Goal: Task Accomplishment & Management: Use online tool/utility

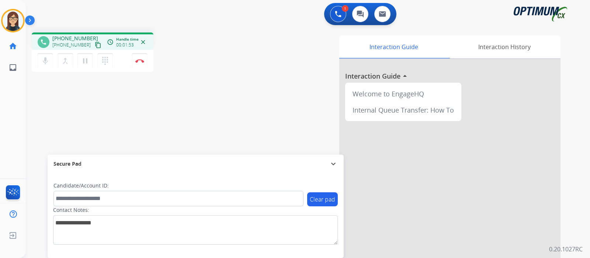
click at [94, 44] on button "content_copy" at bounding box center [98, 45] width 9 height 9
click at [255, 45] on div "Interaction Guide Interaction History Interaction Guide arrow_drop_up Welcome t…" at bounding box center [395, 184] width 331 height 299
click at [251, 55] on div "Interaction Guide Interaction History Interaction Guide arrow_drop_up Welcome t…" at bounding box center [395, 184] width 331 height 299
click at [139, 66] on button "Disconnect" at bounding box center [139, 60] width 15 height 15
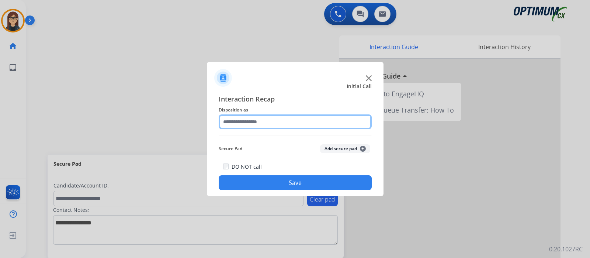
click at [240, 124] on input "text" at bounding box center [295, 121] width 153 height 15
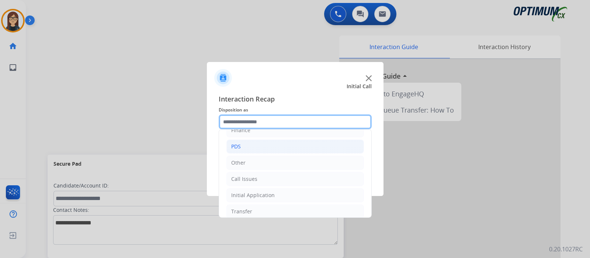
scroll to position [49, 0]
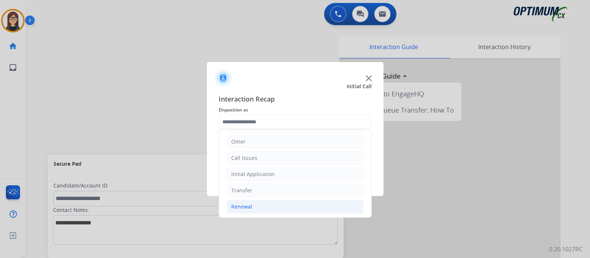
click at [247, 203] on div "Renewal" at bounding box center [241, 206] width 21 height 7
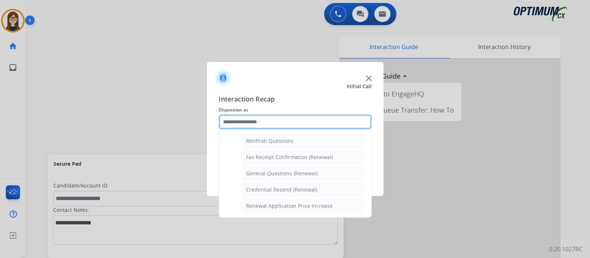
scroll to position [187, 0]
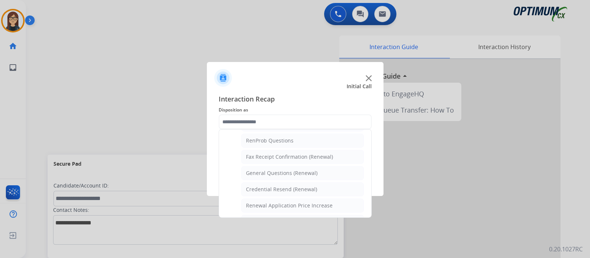
click at [306, 186] on div "Credential Resend (Renewal)" at bounding box center [281, 189] width 71 height 7
type input "**********"
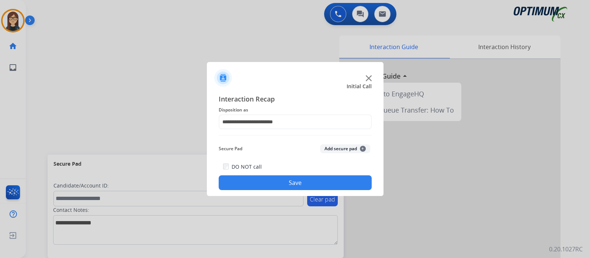
click at [301, 182] on button "Save" at bounding box center [295, 182] width 153 height 15
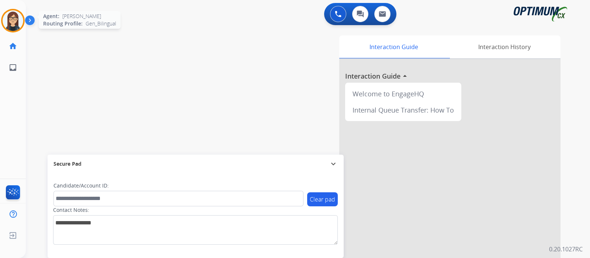
click at [18, 19] on img at bounding box center [13, 20] width 21 height 21
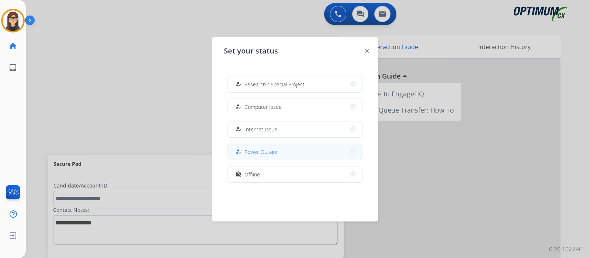
scroll to position [138, 0]
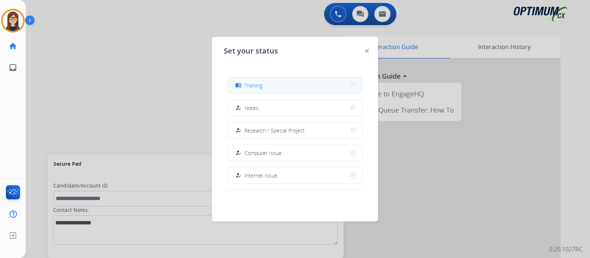
click at [268, 86] on button "menu_book Training" at bounding box center [295, 85] width 134 height 16
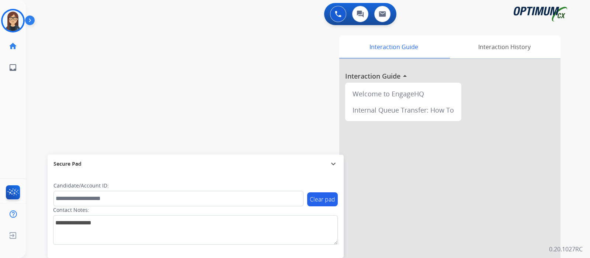
scroll to position [46, 0]
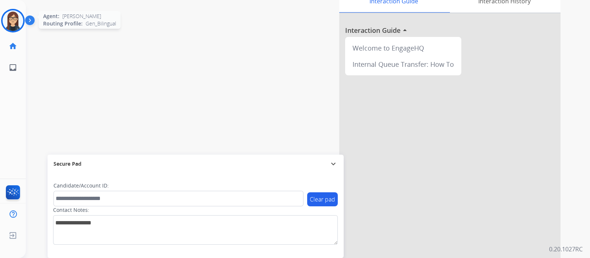
click at [12, 26] on img at bounding box center [13, 20] width 21 height 21
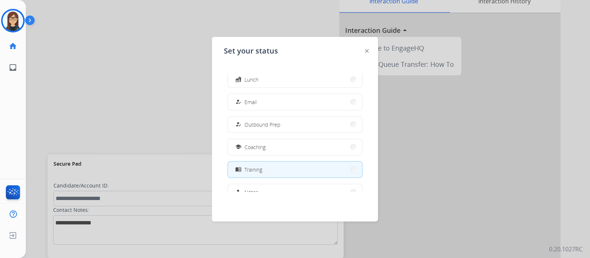
scroll to position [45, 0]
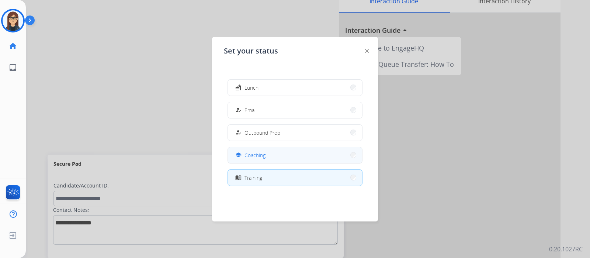
click at [266, 156] on span "Coaching" at bounding box center [255, 155] width 21 height 8
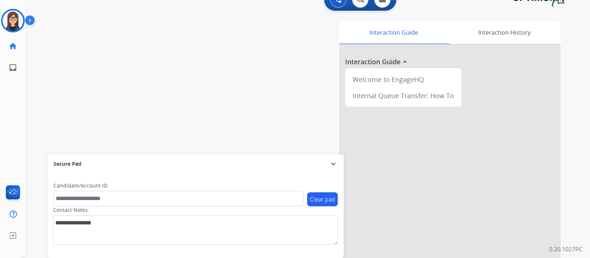
scroll to position [0, 0]
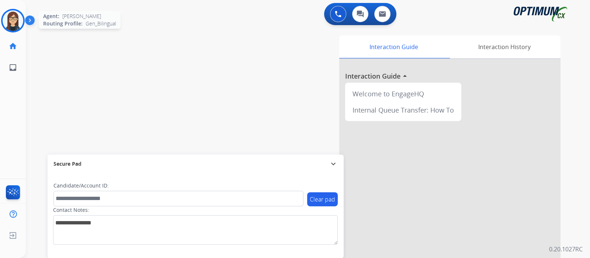
click at [19, 24] on img at bounding box center [13, 20] width 21 height 21
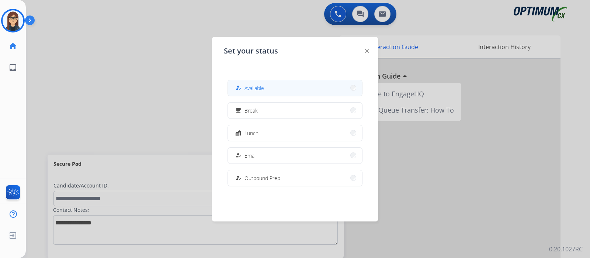
click at [259, 87] on span "Available" at bounding box center [255, 88] width 20 height 8
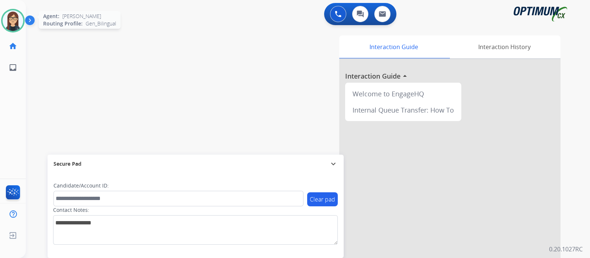
click at [20, 21] on img at bounding box center [13, 20] width 21 height 21
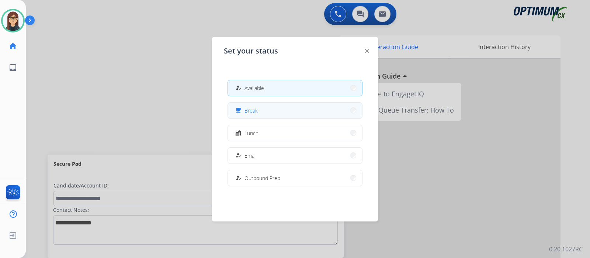
click at [248, 106] on button "free_breakfast Break" at bounding box center [295, 111] width 134 height 16
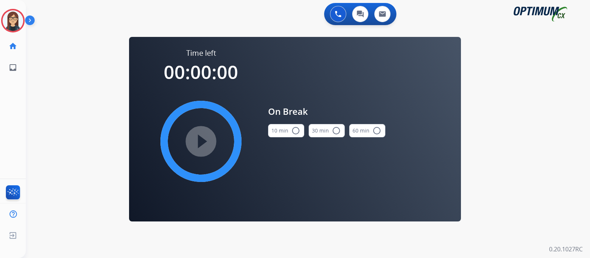
click at [296, 130] on mat-icon "radio_button_unchecked" at bounding box center [296, 130] width 9 height 9
click at [203, 139] on mat-icon "play_circle_filled" at bounding box center [201, 141] width 9 height 9
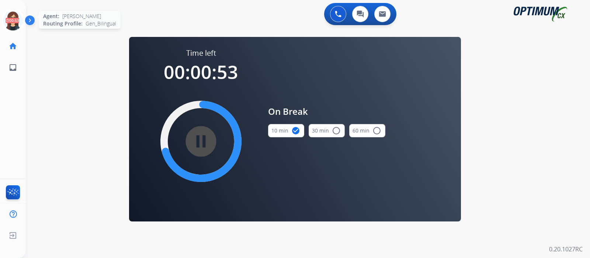
click at [13, 24] on icon at bounding box center [13, 21] width 24 height 24
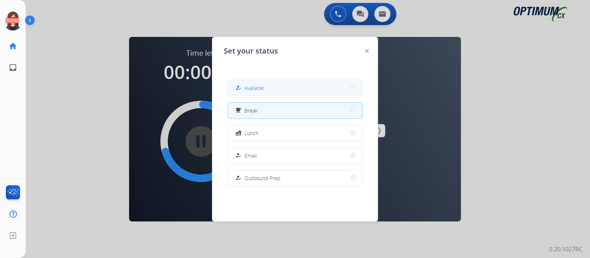
click at [263, 92] on div "how_to_reg Available" at bounding box center [249, 87] width 30 height 9
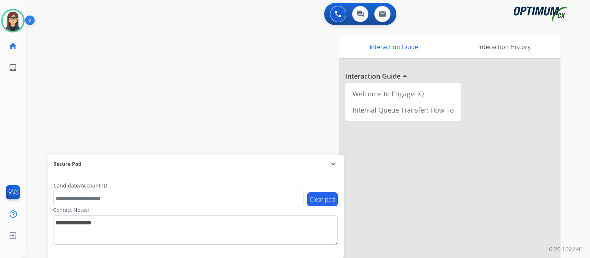
click at [155, 96] on div "swap_horiz Break voice bridge close_fullscreen Connect 3-Way Call merge_type Se…" at bounding box center [299, 181] width 547 height 308
click at [335, 14] on img at bounding box center [338, 14] width 7 height 7
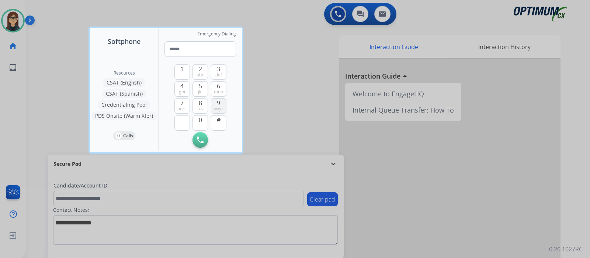
click at [221, 103] on button "9 wxyz" at bounding box center [218, 105] width 15 height 15
click at [202, 87] on span "5" at bounding box center [200, 86] width 3 height 9
click at [180, 87] on button "4 ghi" at bounding box center [182, 88] width 15 height 15
click at [197, 85] on button "5 jkl" at bounding box center [200, 88] width 15 height 15
click at [182, 86] on span "4" at bounding box center [181, 86] width 3 height 9
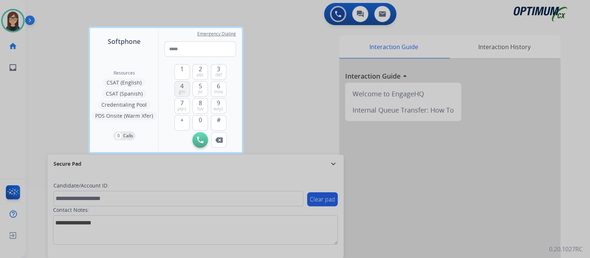
click at [182, 86] on span "4" at bounding box center [181, 86] width 3 height 9
click at [218, 87] on span "6" at bounding box center [218, 86] width 3 height 9
click at [202, 102] on span "8" at bounding box center [200, 103] width 3 height 9
click at [216, 87] on button "6 mno" at bounding box center [218, 88] width 15 height 15
click at [185, 69] on button "1" at bounding box center [182, 71] width 15 height 15
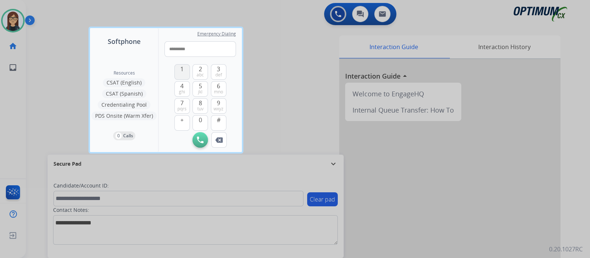
type input "**********"
click at [198, 137] on img at bounding box center [200, 140] width 7 height 7
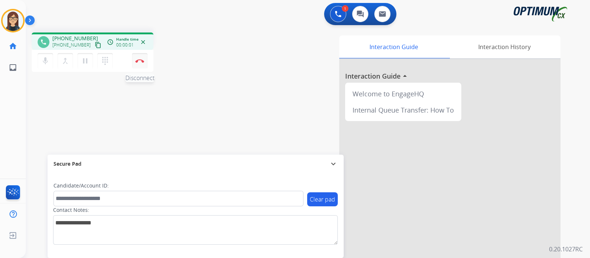
click at [137, 62] on img at bounding box center [139, 61] width 9 height 4
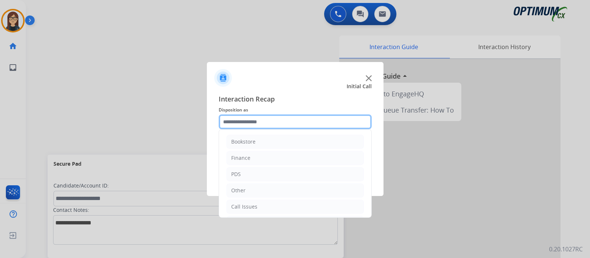
click at [267, 123] on input "text" at bounding box center [295, 121] width 153 height 15
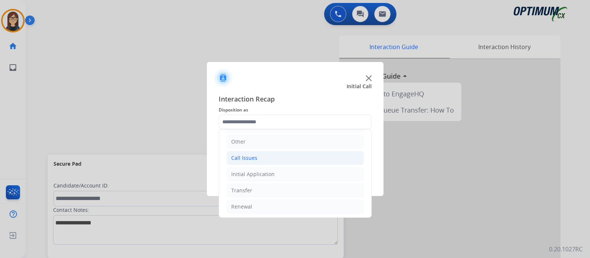
click at [253, 154] on div "Call Issues" at bounding box center [244, 157] width 26 height 7
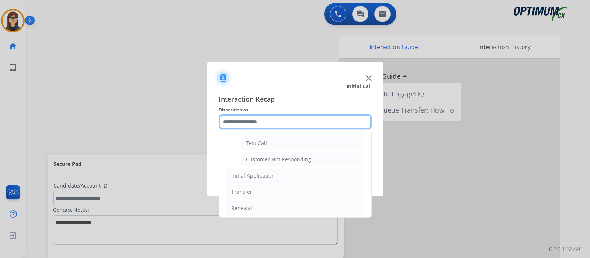
scroll to position [129, 0]
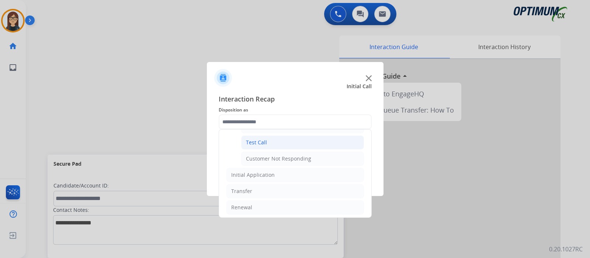
click at [269, 140] on li "Test Call" at bounding box center [302, 142] width 123 height 14
type input "*********"
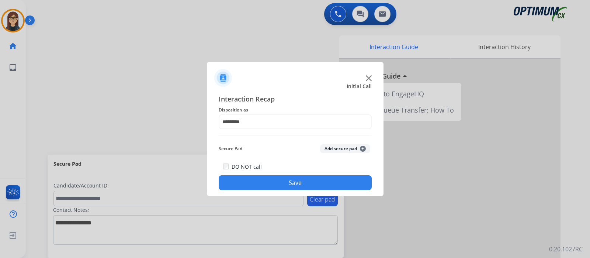
click at [283, 189] on button "Save" at bounding box center [295, 182] width 153 height 15
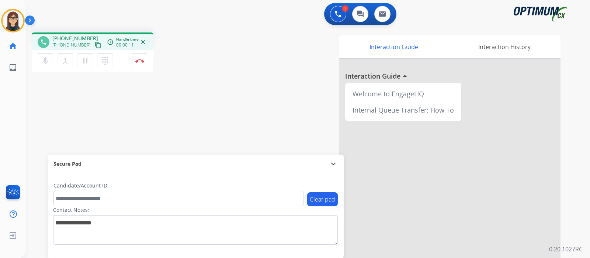
click at [95, 45] on mat-icon "content_copy" at bounding box center [98, 45] width 7 height 7
click at [139, 65] on button "Disconnect" at bounding box center [139, 60] width 15 height 15
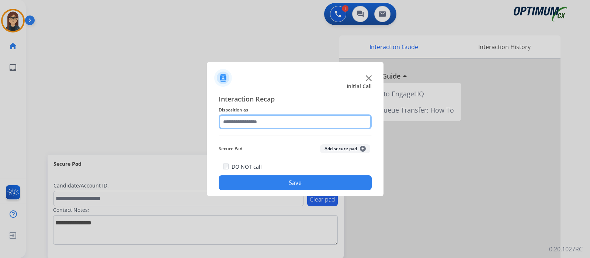
click at [256, 128] on input "text" at bounding box center [295, 121] width 153 height 15
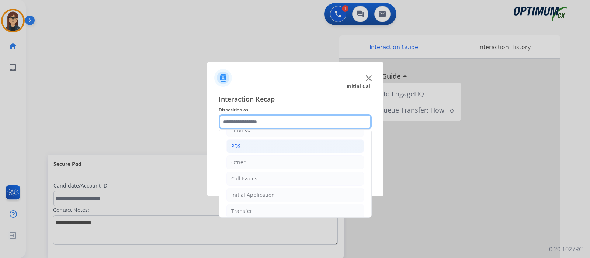
scroll to position [49, 0]
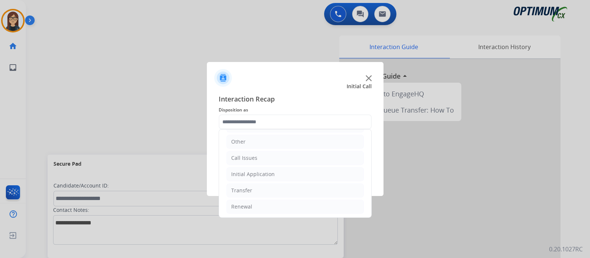
click at [261, 181] on ul "Bookstore Finance PDS Other Call Issues Initial Application Transfer Renewal" at bounding box center [295, 150] width 152 height 138
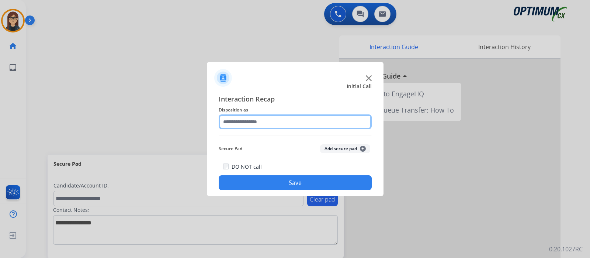
click at [251, 128] on input "text" at bounding box center [295, 121] width 153 height 15
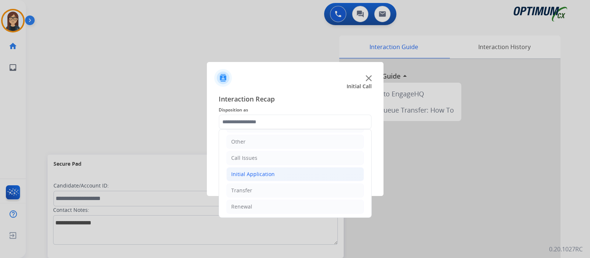
click at [262, 176] on div "Initial Application" at bounding box center [253, 173] width 44 height 7
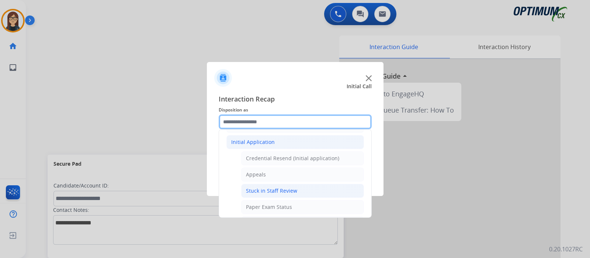
scroll to position [95, 0]
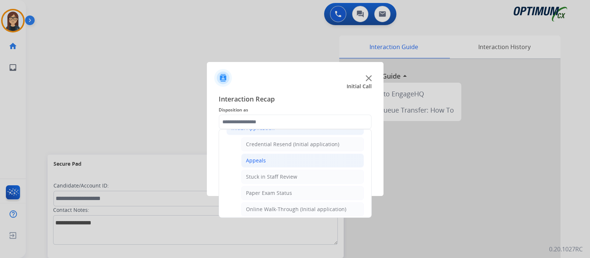
click at [262, 162] on div "Appeals" at bounding box center [256, 160] width 20 height 7
type input "*******"
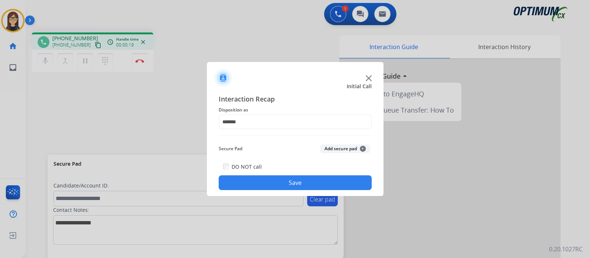
click at [289, 182] on button "Save" at bounding box center [295, 182] width 153 height 15
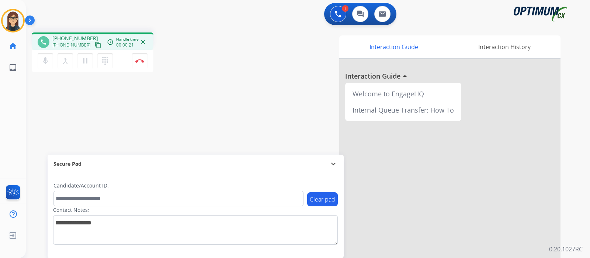
click at [95, 44] on mat-icon "content_copy" at bounding box center [98, 45] width 7 height 7
click at [136, 62] on img at bounding box center [139, 61] width 9 height 4
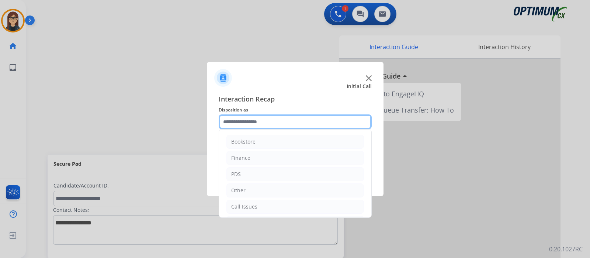
click at [244, 127] on input "text" at bounding box center [295, 121] width 153 height 15
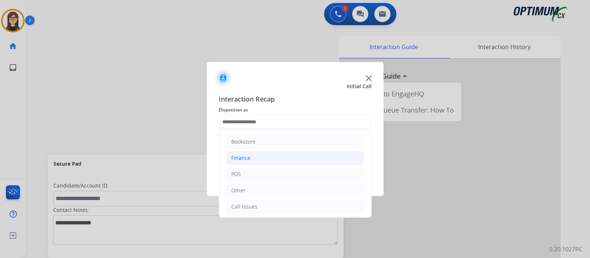
click at [258, 163] on li "Finance" at bounding box center [296, 158] width 138 height 14
click at [246, 155] on div "Finance" at bounding box center [240, 157] width 19 height 7
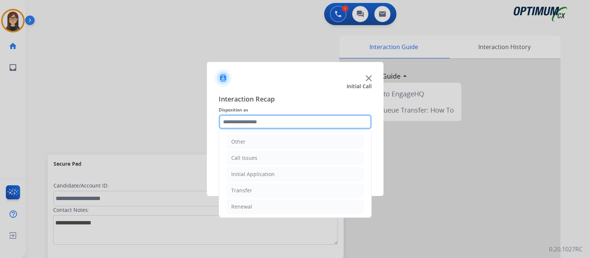
scroll to position [3, 0]
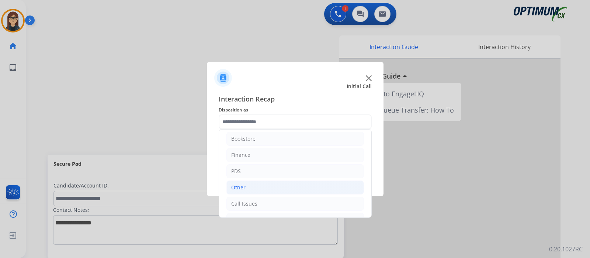
click at [252, 186] on li "Other" at bounding box center [296, 187] width 138 height 14
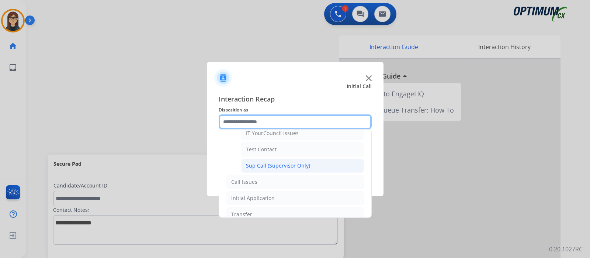
scroll to position [178, 0]
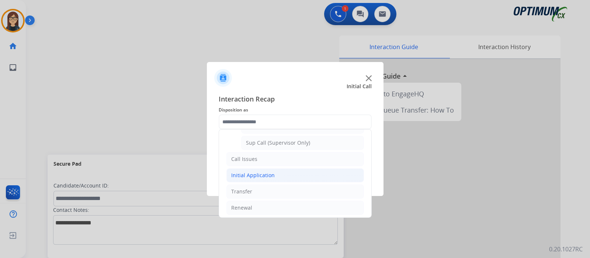
click at [263, 173] on div "Initial Application" at bounding box center [253, 175] width 44 height 7
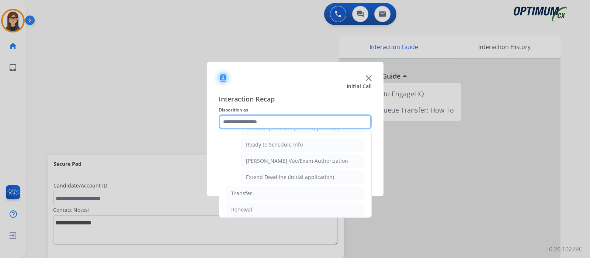
scroll to position [397, 0]
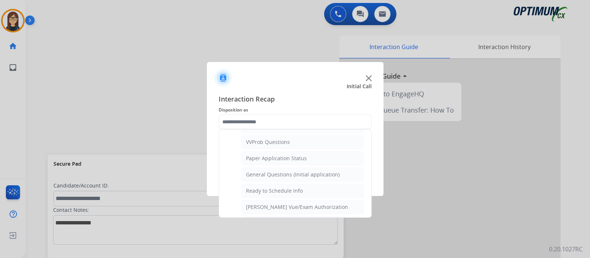
click at [295, 171] on div "General Questions (Initial application)" at bounding box center [293, 174] width 94 height 7
type input "**********"
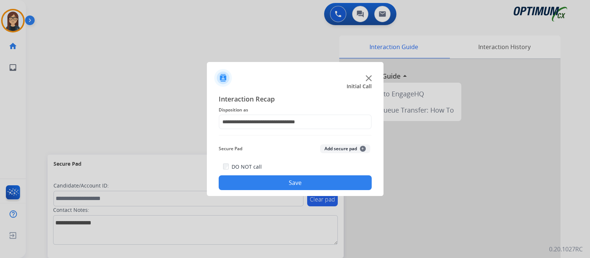
click at [293, 177] on button "Save" at bounding box center [295, 182] width 153 height 15
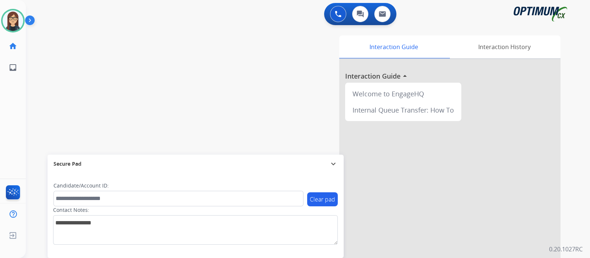
click at [205, 60] on div "swap_horiz Break voice bridge close_fullscreen Connect 3-Way Call merge_type Se…" at bounding box center [299, 181] width 547 height 308
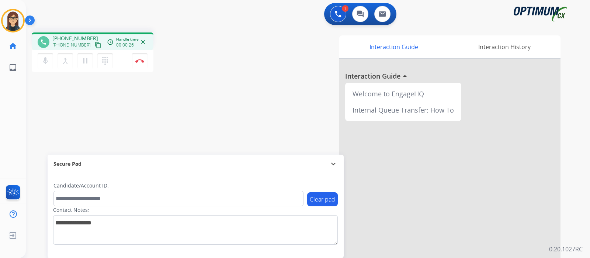
click at [95, 43] on mat-icon "content_copy" at bounding box center [98, 45] width 7 height 7
click at [248, 46] on div "Interaction Guide Interaction History Interaction Guide arrow_drop_up Welcome t…" at bounding box center [395, 184] width 331 height 299
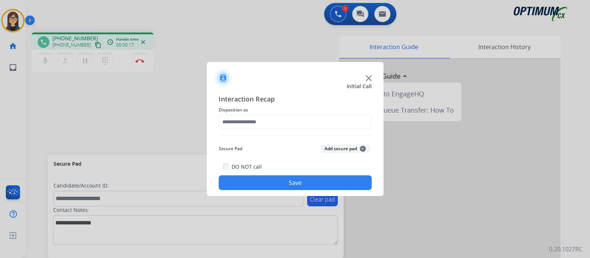
click at [369, 78] on img at bounding box center [369, 78] width 6 height 6
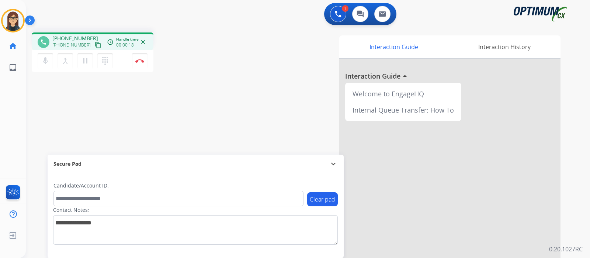
click at [94, 41] on button "content_copy" at bounding box center [98, 45] width 9 height 9
click at [95, 46] on mat-icon "content_copy" at bounding box center [98, 45] width 7 height 7
click at [45, 62] on mat-icon "mic" at bounding box center [45, 60] width 9 height 9
click at [46, 66] on button "mic_off Mute" at bounding box center [45, 60] width 15 height 15
click at [137, 63] on button "Disconnect" at bounding box center [139, 60] width 15 height 15
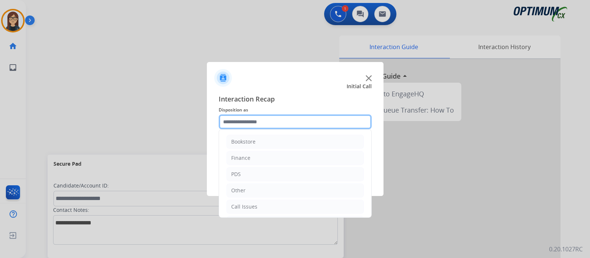
click at [244, 118] on input "text" at bounding box center [295, 121] width 153 height 15
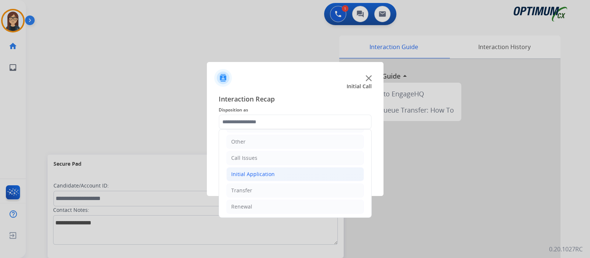
click at [255, 172] on div "Initial Application" at bounding box center [253, 173] width 44 height 7
click at [261, 206] on div "Appeals" at bounding box center [256, 206] width 20 height 7
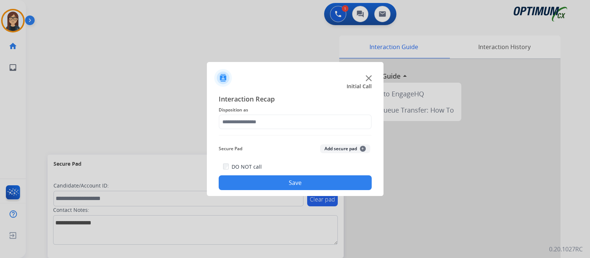
type input "*******"
click at [254, 181] on button "Save" at bounding box center [295, 182] width 153 height 15
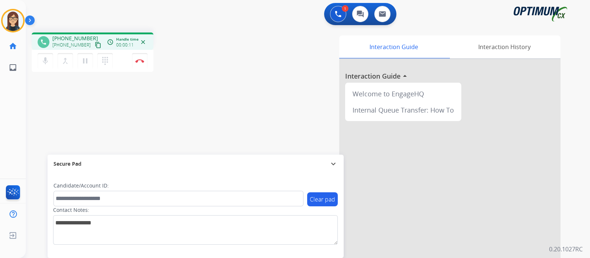
click at [95, 44] on mat-icon "content_copy" at bounding box center [98, 45] width 7 height 7
click at [48, 62] on mat-icon "mic" at bounding box center [45, 60] width 9 height 9
click at [44, 61] on mat-icon "mic_off" at bounding box center [45, 60] width 9 height 9
click at [95, 44] on mat-icon "content_copy" at bounding box center [98, 45] width 7 height 7
click at [199, 104] on div "phone [PHONE_NUMBER] [PHONE_NUMBER] content_copy access_time Call metrics Queue…" at bounding box center [299, 181] width 547 height 308
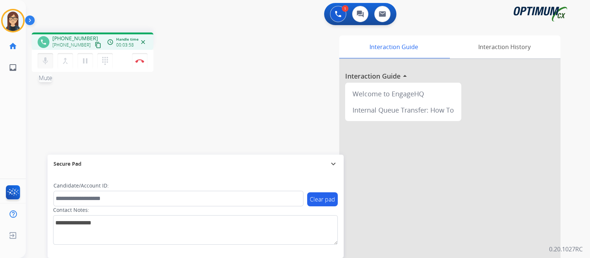
click at [46, 63] on mat-icon "mic" at bounding box center [45, 60] width 9 height 9
click at [48, 67] on button "mic_off Mute" at bounding box center [45, 60] width 15 height 15
click at [48, 57] on mat-icon "mic" at bounding box center [45, 60] width 9 height 9
click at [45, 65] on button "mic_off Mute" at bounding box center [45, 60] width 15 height 15
click at [203, 119] on div "phone [PHONE_NUMBER] [PHONE_NUMBER] content_copy access_time Call metrics Queue…" at bounding box center [299, 181] width 547 height 308
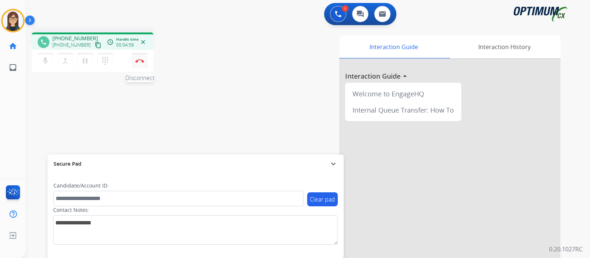
click at [140, 66] on button "Disconnect" at bounding box center [139, 60] width 15 height 15
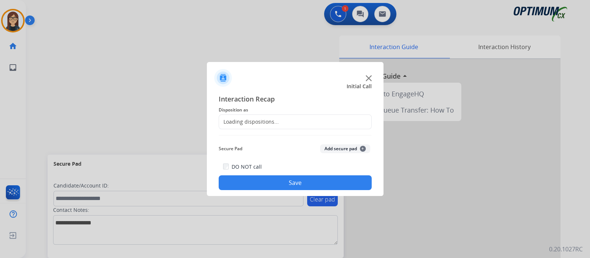
click at [247, 123] on div "Loading dispositions..." at bounding box center [249, 121] width 60 height 7
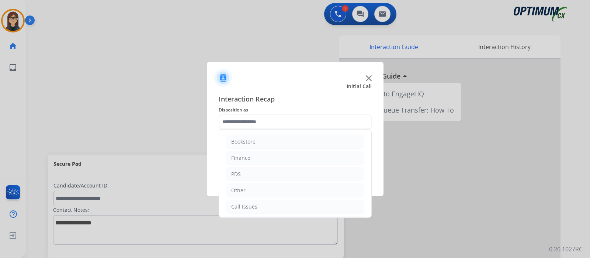
click at [248, 123] on input "text" at bounding box center [295, 121] width 153 height 15
click at [261, 206] on li "Renewal" at bounding box center [296, 207] width 138 height 14
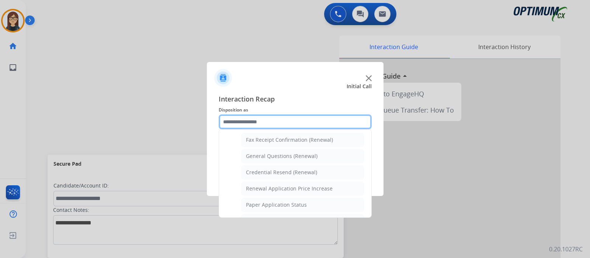
scroll to position [190, 0]
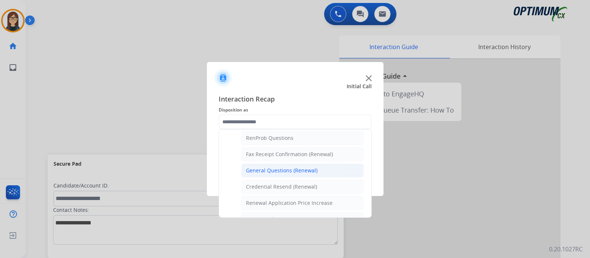
click at [272, 167] on div "General Questions (Renewal)" at bounding box center [282, 170] width 72 height 7
type input "**********"
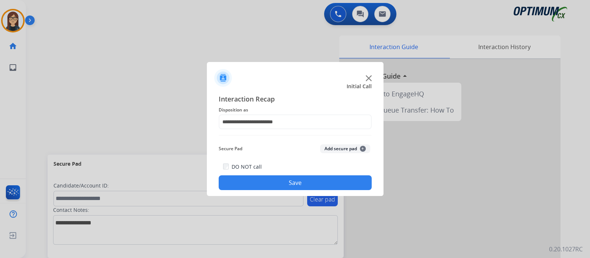
click at [266, 185] on button "Save" at bounding box center [295, 182] width 153 height 15
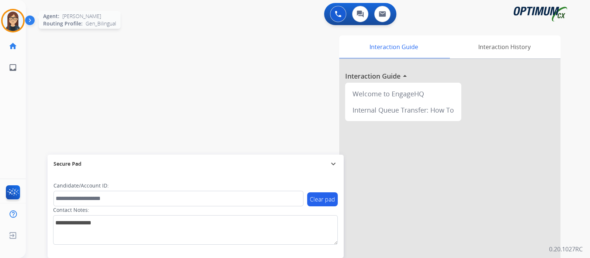
click at [17, 25] on img at bounding box center [13, 20] width 21 height 21
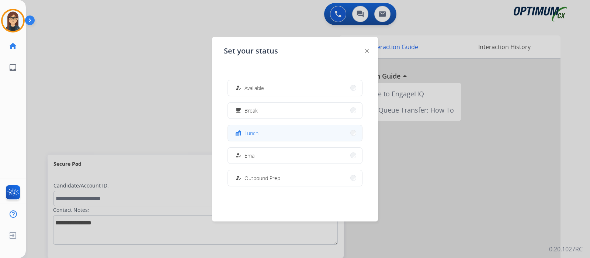
click at [254, 135] on span "Lunch" at bounding box center [252, 133] width 14 height 8
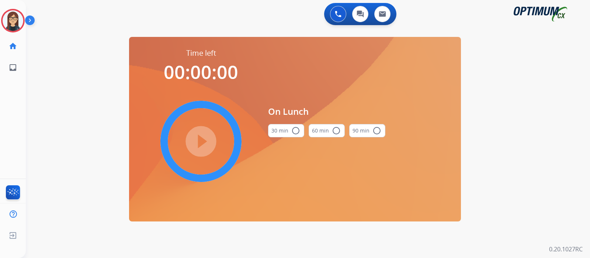
click at [296, 132] on mat-icon "radio_button_unchecked" at bounding box center [296, 130] width 9 height 9
click at [206, 140] on mat-icon "play_circle_filled" at bounding box center [201, 141] width 9 height 9
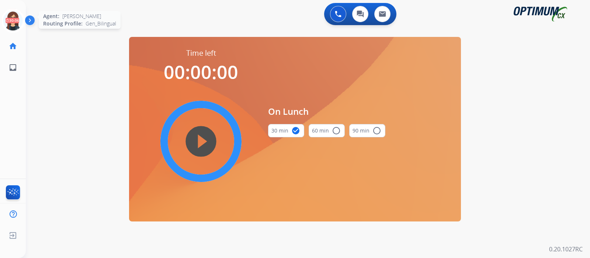
click at [11, 20] on icon at bounding box center [13, 21] width 24 height 24
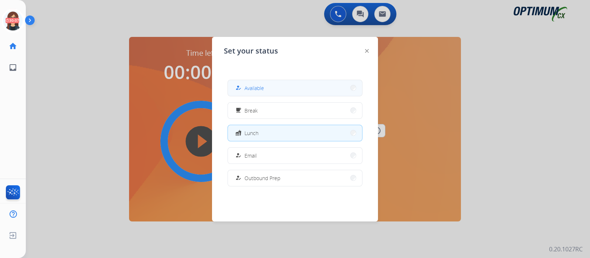
click at [289, 87] on button "how_to_reg Available" at bounding box center [295, 88] width 134 height 16
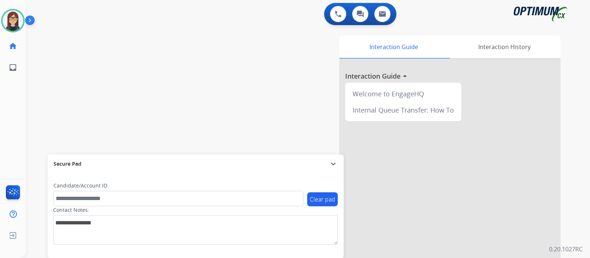
click at [191, 30] on div "swap_horiz Break voice bridge close_fullscreen Connect 3-Way Call merge_type Se…" at bounding box center [299, 181] width 547 height 308
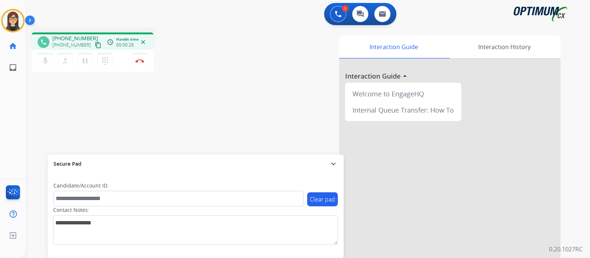
click at [95, 44] on mat-icon "content_copy" at bounding box center [98, 45] width 7 height 7
click at [193, 138] on div "phone +17876129517 +17876129517 content_copy access_time Call metrics Queue 00:…" at bounding box center [299, 181] width 547 height 308
click at [171, 89] on div "phone +17876129517 +17876129517 content_copy access_time Call metrics Queue 00:…" at bounding box center [299, 181] width 547 height 308
click at [138, 62] on img at bounding box center [139, 61] width 9 height 4
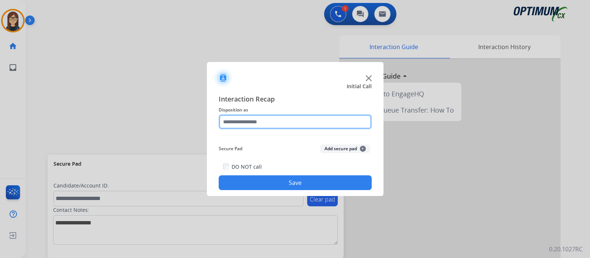
click at [247, 123] on input "text" at bounding box center [295, 121] width 153 height 15
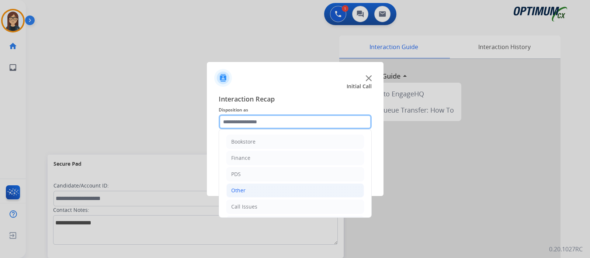
scroll to position [49, 0]
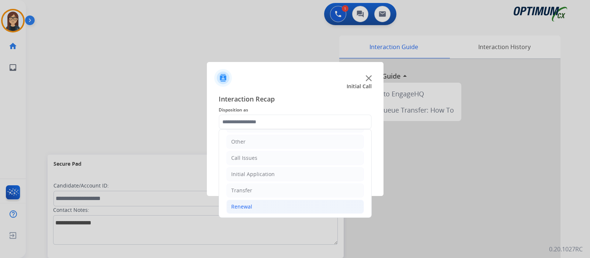
click at [257, 206] on li "Renewal" at bounding box center [296, 207] width 138 height 14
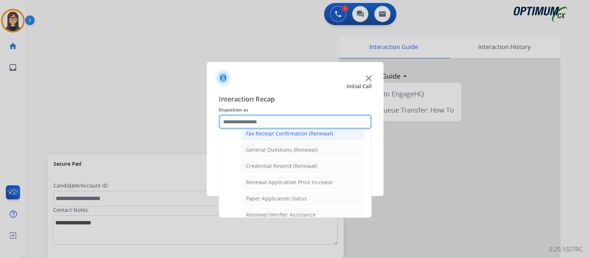
scroll to position [233, 0]
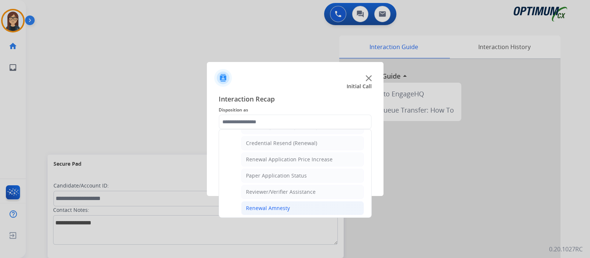
click at [283, 201] on li "Renewal Amnesty" at bounding box center [302, 208] width 123 height 14
type input "**********"
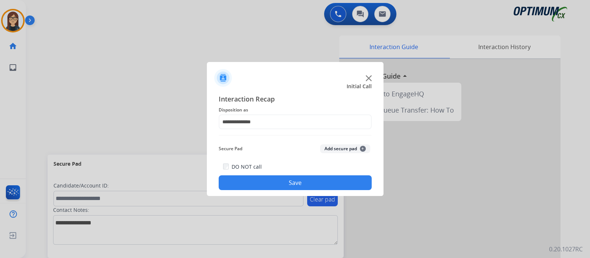
click at [276, 184] on button "Save" at bounding box center [295, 182] width 153 height 15
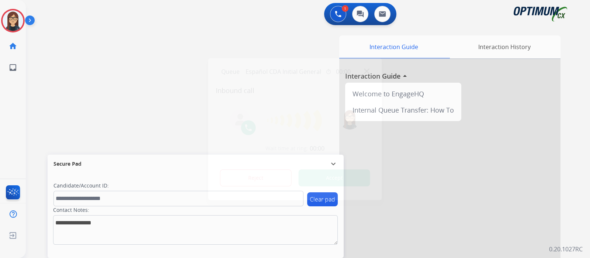
drag, startPoint x: 336, startPoint y: 169, endPoint x: 339, endPoint y: 176, distance: 7.9
click at [337, 172] on button "Accept" at bounding box center [335, 177] width 72 height 17
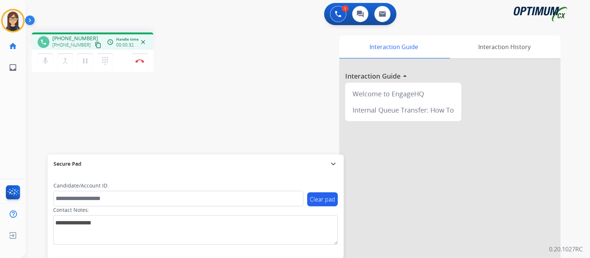
click at [95, 47] on mat-icon "content_copy" at bounding box center [98, 45] width 7 height 7
click at [45, 63] on mat-icon "mic" at bounding box center [45, 60] width 9 height 9
click at [44, 62] on mat-icon "mic_off" at bounding box center [45, 60] width 9 height 9
click at [46, 63] on mat-icon "mic" at bounding box center [45, 60] width 9 height 9
click at [50, 67] on button "mic_off Mute" at bounding box center [45, 60] width 15 height 15
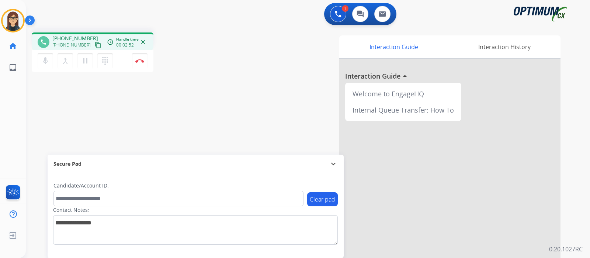
click at [194, 81] on div "phone +17873948050 +17873948050 content_copy access_time Call metrics Queue 00:…" at bounding box center [299, 181] width 547 height 308
click at [138, 63] on button "Disconnect" at bounding box center [139, 60] width 15 height 15
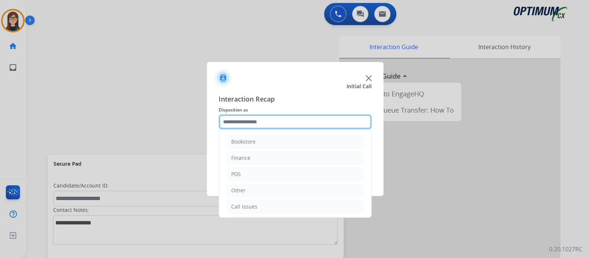
click at [248, 124] on input "text" at bounding box center [295, 121] width 153 height 15
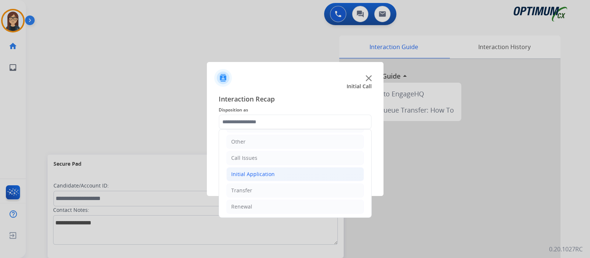
click at [266, 173] on div "Initial Application" at bounding box center [253, 173] width 44 height 7
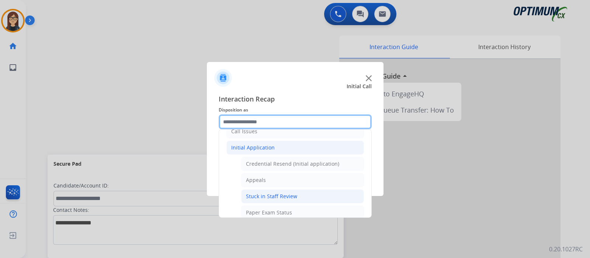
scroll to position [95, 0]
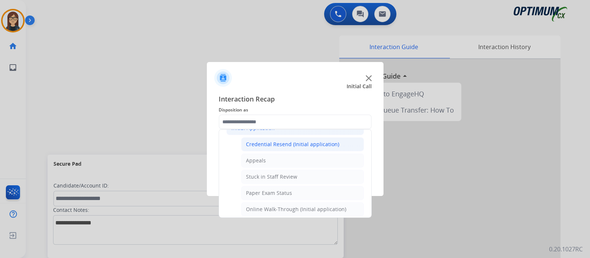
click at [286, 145] on div "Credential Resend (Initial application)" at bounding box center [292, 144] width 93 height 7
type input "**********"
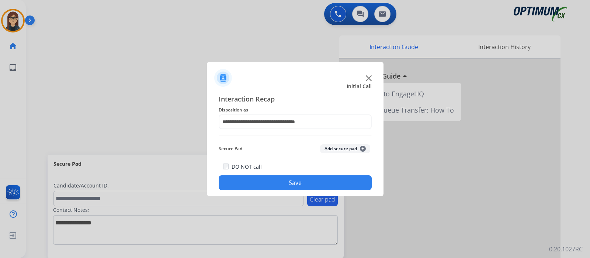
click at [269, 180] on button "Save" at bounding box center [295, 182] width 153 height 15
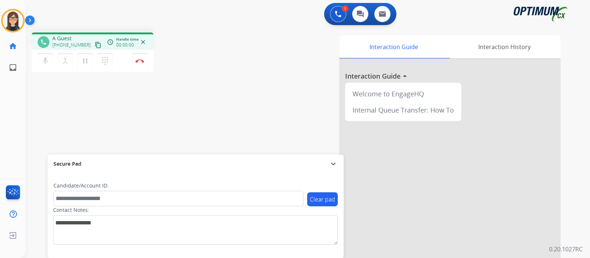
click at [95, 45] on mat-icon "content_copy" at bounding box center [98, 45] width 7 height 7
click at [39, 65] on button "mic Mute" at bounding box center [45, 60] width 15 height 15
click at [47, 65] on mat-icon "mic_off" at bounding box center [45, 60] width 9 height 9
click at [266, 82] on div "Interaction Guide Interaction History Interaction Guide arrow_drop_up Welcome t…" at bounding box center [395, 184] width 331 height 299
click at [141, 65] on button "Disconnect" at bounding box center [139, 60] width 15 height 15
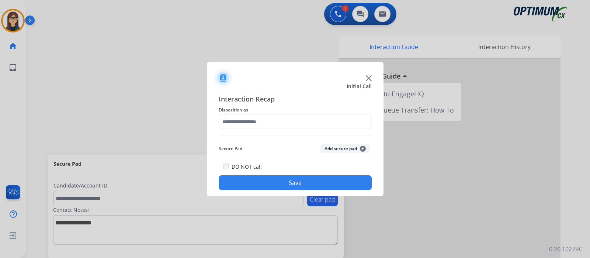
click at [248, 131] on div "Interaction Recap Disposition as Secure Pad Add secure pad + DO NOT call Save" at bounding box center [295, 142] width 153 height 96
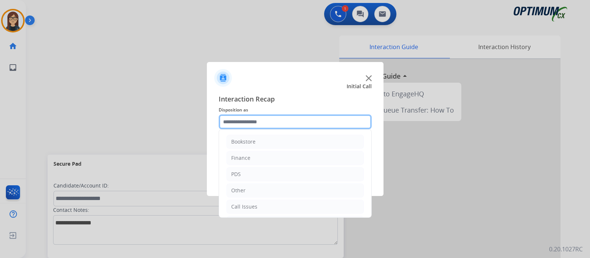
click at [247, 124] on input "text" at bounding box center [295, 121] width 153 height 15
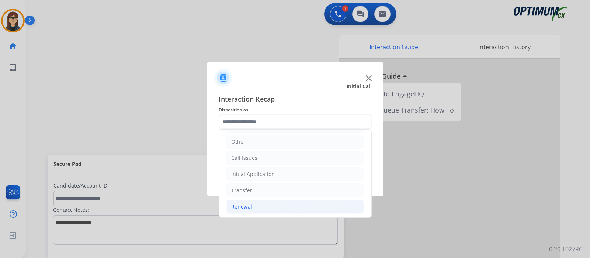
click at [253, 202] on li "Renewal" at bounding box center [296, 207] width 138 height 14
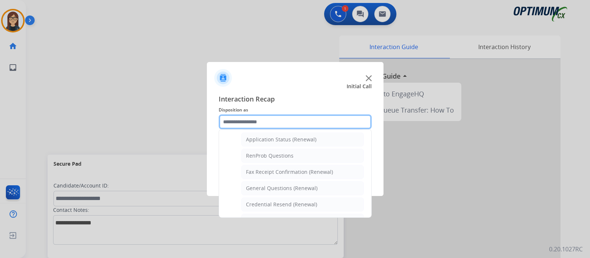
scroll to position [187, 0]
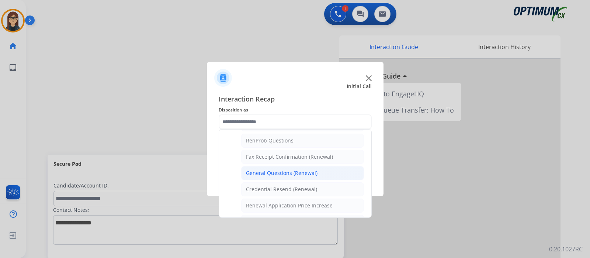
click at [293, 170] on div "General Questions (Renewal)" at bounding box center [282, 172] width 72 height 7
type input "**********"
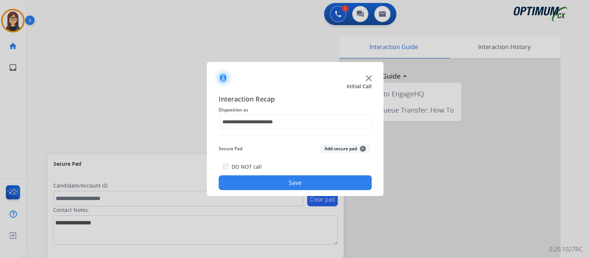
click at [282, 182] on button "Save" at bounding box center [295, 182] width 153 height 15
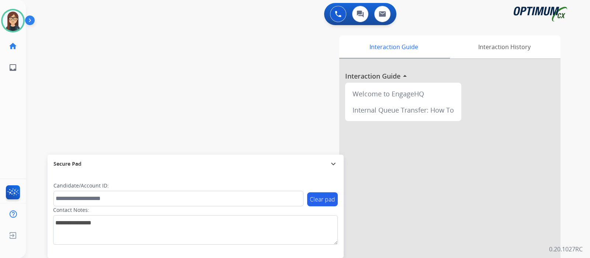
click at [118, 56] on div "swap_horiz Break voice bridge close_fullscreen Connect 3-Way Call merge_type Se…" at bounding box center [299, 181] width 547 height 308
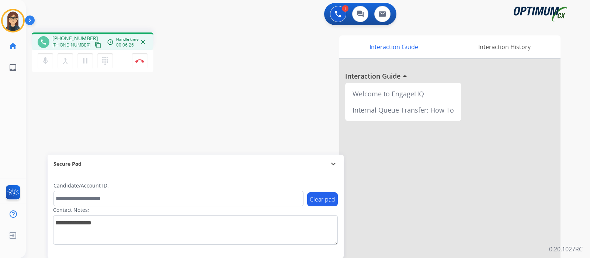
click at [179, 118] on div "phone +13122104032 +13122104032 content_copy access_time Call metrics Queue 00:…" at bounding box center [299, 181] width 547 height 308
click at [139, 62] on img at bounding box center [139, 61] width 9 height 4
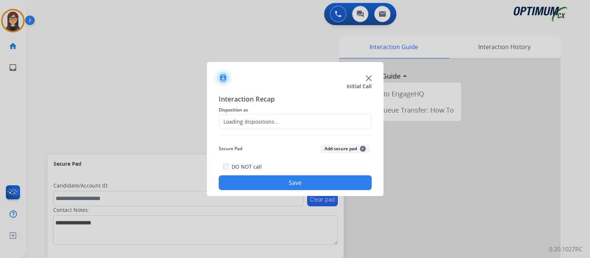
click at [264, 120] on div "Loading dispositions..." at bounding box center [249, 121] width 60 height 7
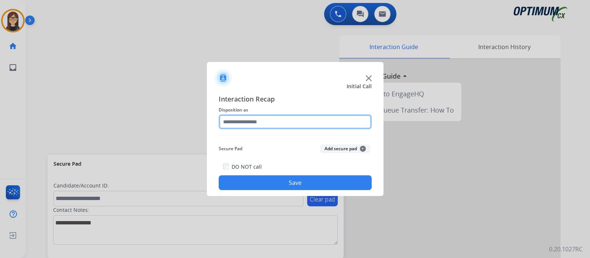
click at [264, 120] on input "text" at bounding box center [295, 121] width 153 height 15
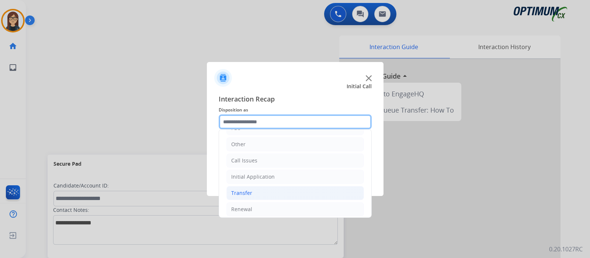
scroll to position [49, 0]
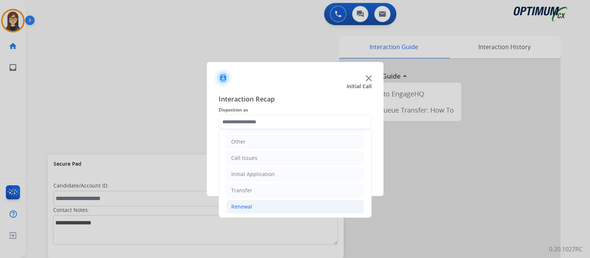
click at [244, 206] on div "Renewal" at bounding box center [241, 206] width 21 height 7
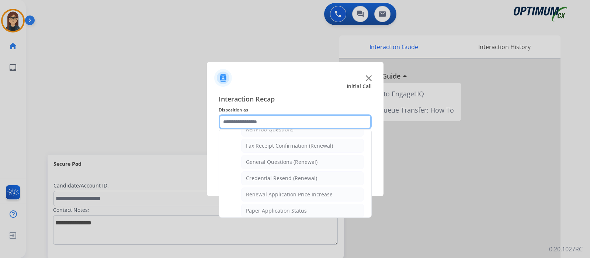
scroll to position [190, 0]
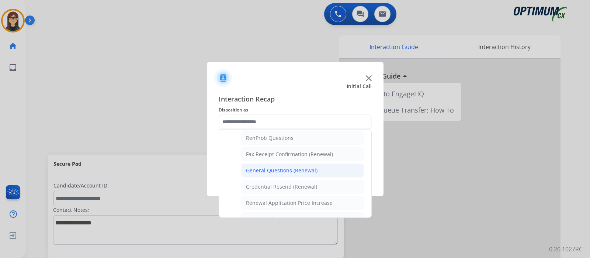
click at [297, 167] on div "General Questions (Renewal)" at bounding box center [282, 170] width 72 height 7
type input "**********"
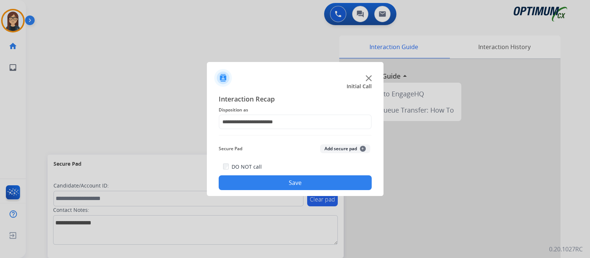
click at [306, 185] on button "Save" at bounding box center [295, 182] width 153 height 15
